Goal: Task Accomplishment & Management: Use online tool/utility

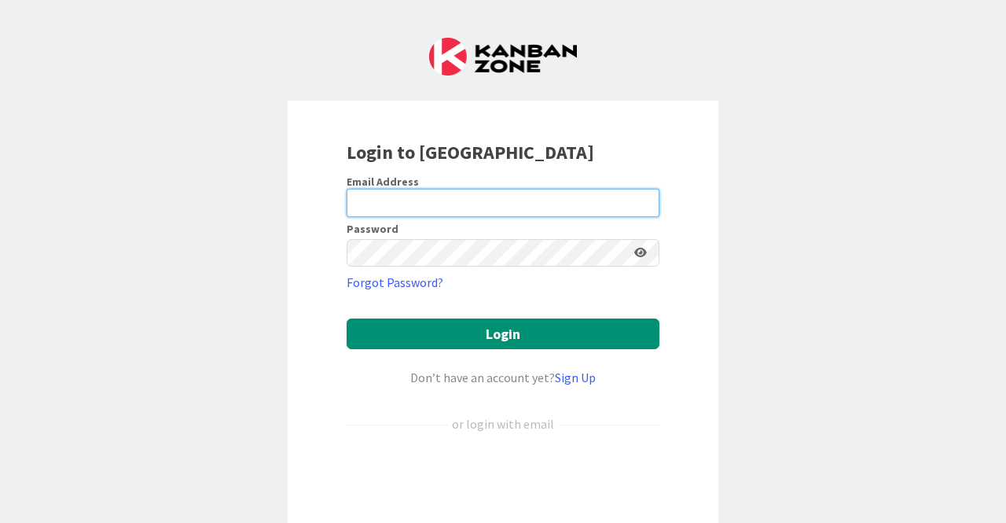
click at [475, 191] on input "email" at bounding box center [503, 203] width 313 height 28
type input "aela@vineyardmontessori.com"
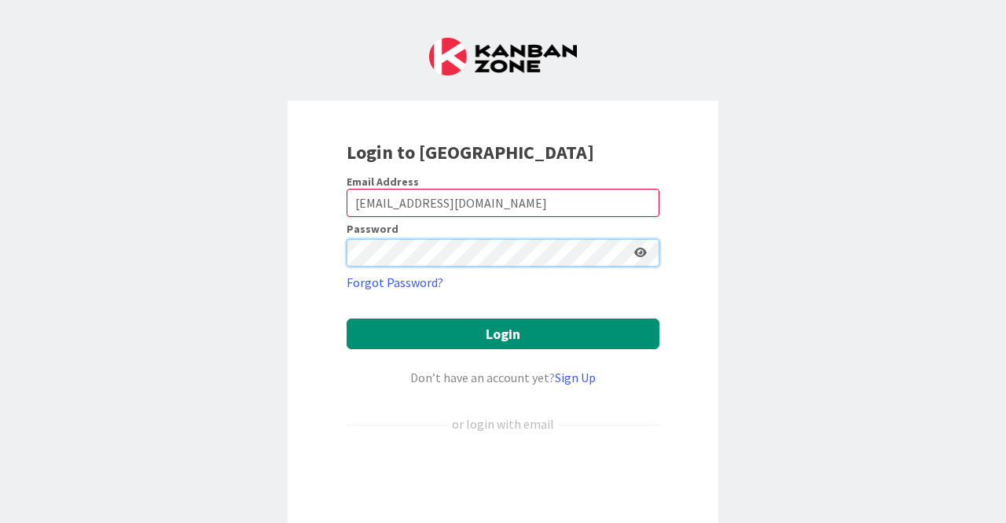
click at [347, 318] on button "Login" at bounding box center [503, 333] width 313 height 31
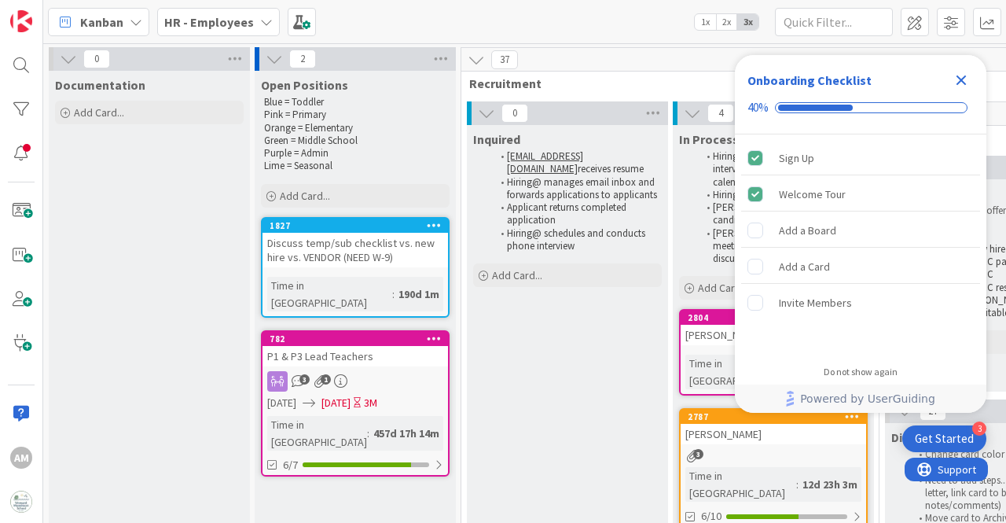
click at [960, 74] on icon "Close Checklist" at bounding box center [961, 80] width 19 height 19
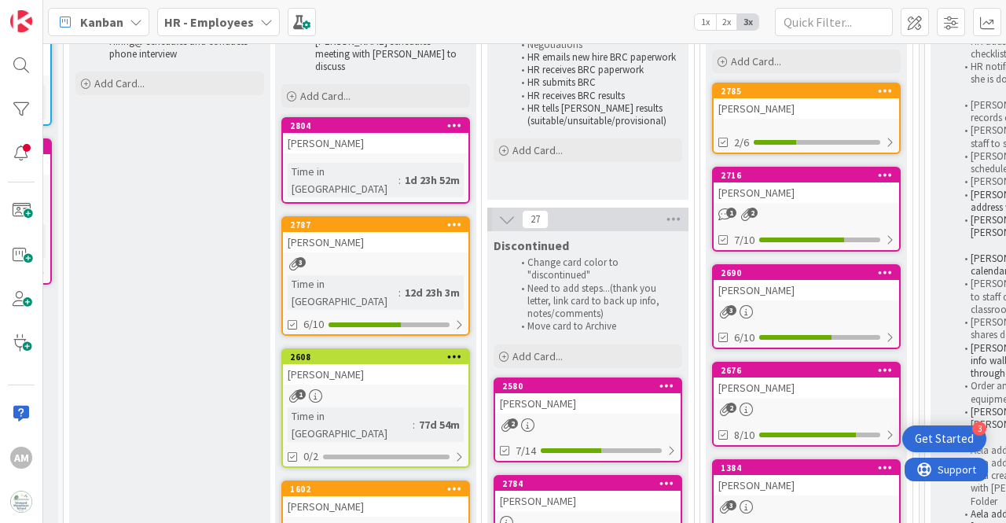
scroll to position [157, 398]
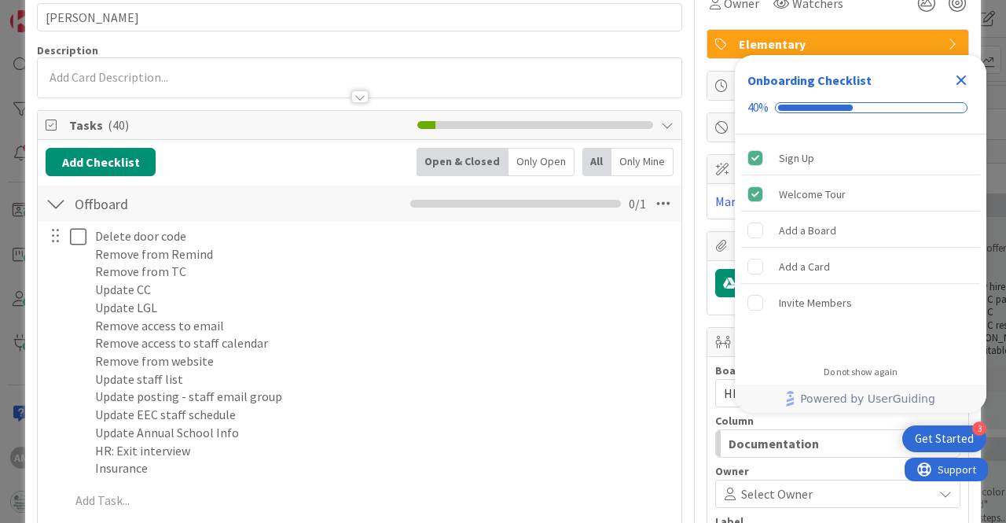
scroll to position [79, 0]
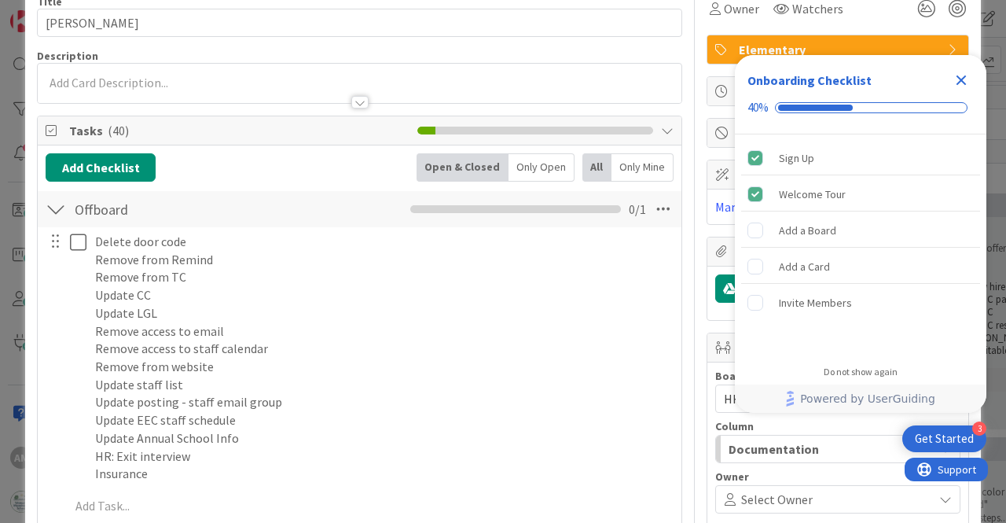
click at [960, 79] on icon "Close Checklist" at bounding box center [961, 80] width 10 height 10
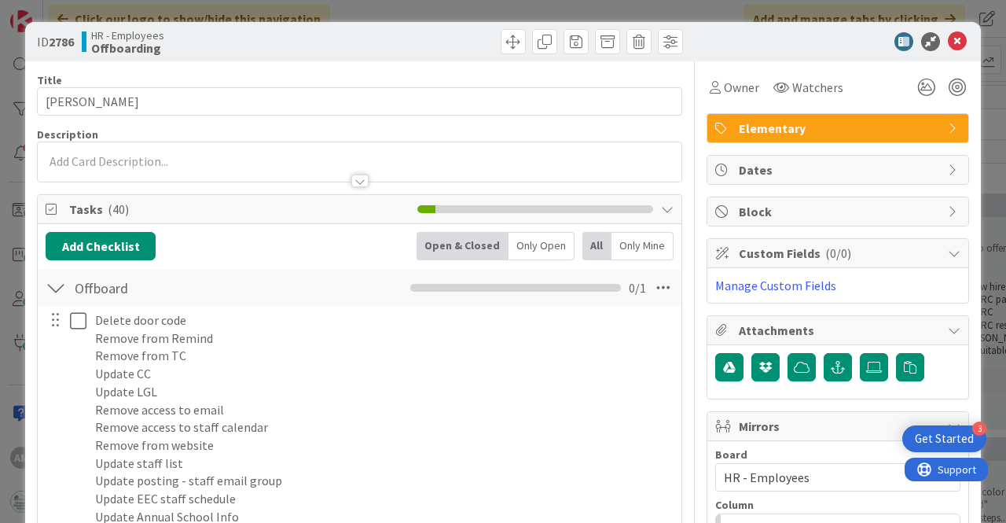
scroll to position [0, 0]
